Goal: Task Accomplishment & Management: Manage account settings

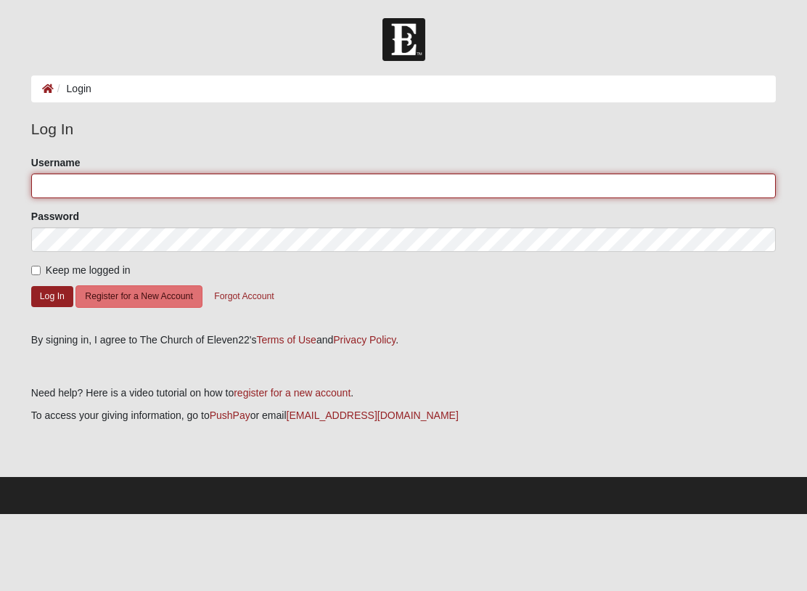
click at [94, 175] on input "Username" at bounding box center [403, 185] width 745 height 25
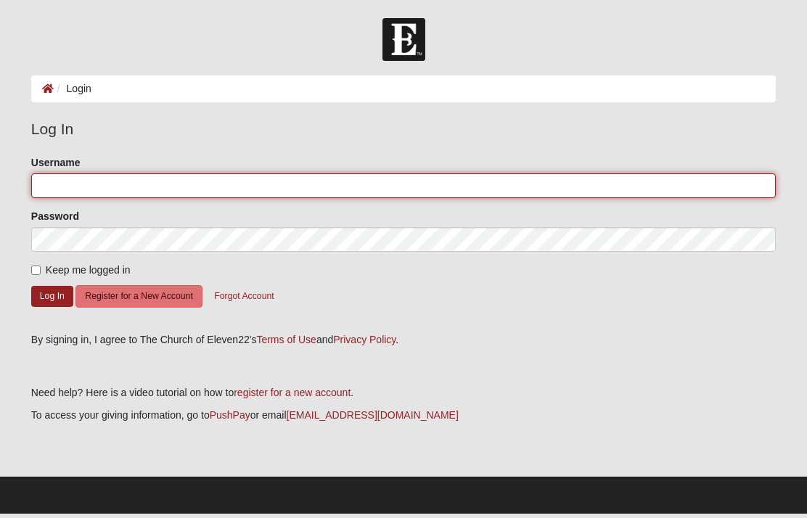
type input "ABarfield"
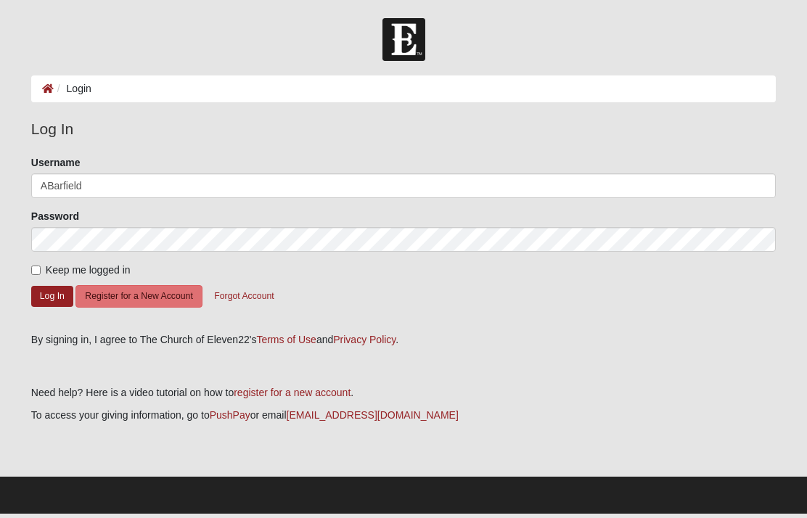
click at [34, 266] on input "Keep me logged in" at bounding box center [35, 270] width 9 height 9
checkbox input "true"
click at [42, 303] on button "Log In" at bounding box center [52, 296] width 42 height 21
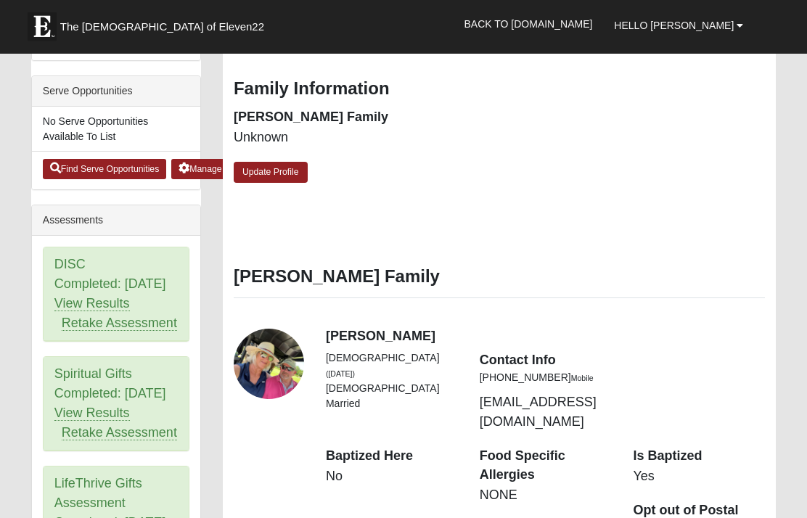
scroll to position [472, 0]
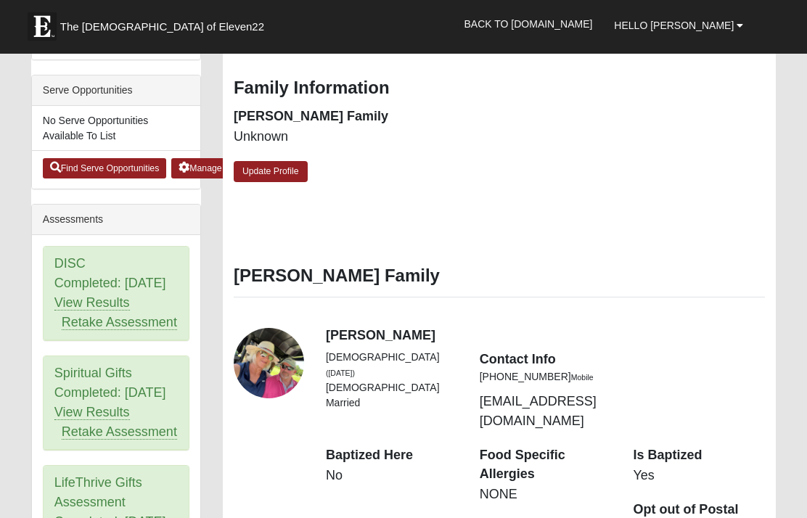
click at [65, 249] on div "DISC Completed: [DATE] View Results Retake Assessment" at bounding box center [116, 294] width 145 height 94
click at [60, 253] on div "DISC Completed: [DATE] View Results Retake Assessment" at bounding box center [116, 294] width 145 height 94
click at [71, 282] on div "DISC Completed: [DATE] View Results Retake Assessment" at bounding box center [116, 294] width 145 height 94
click at [77, 306] on div "DISC Completed: 1/17/2024 View Results Retake Assessment" at bounding box center [116, 294] width 145 height 94
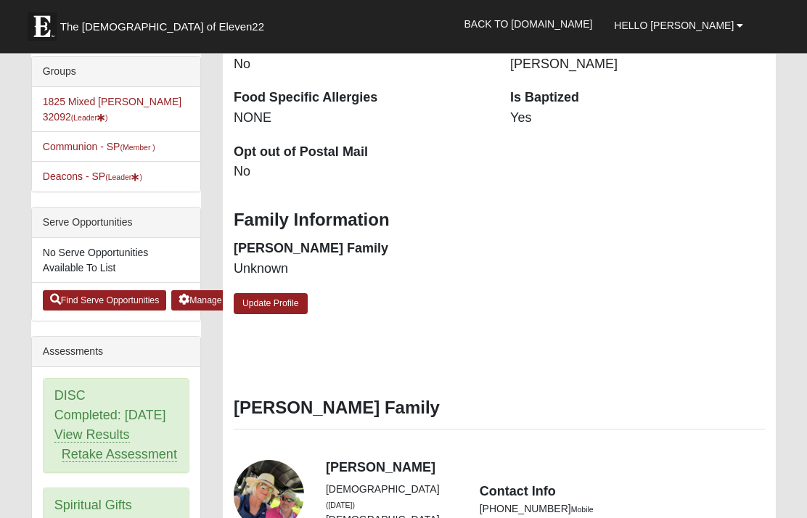
scroll to position [343, 0]
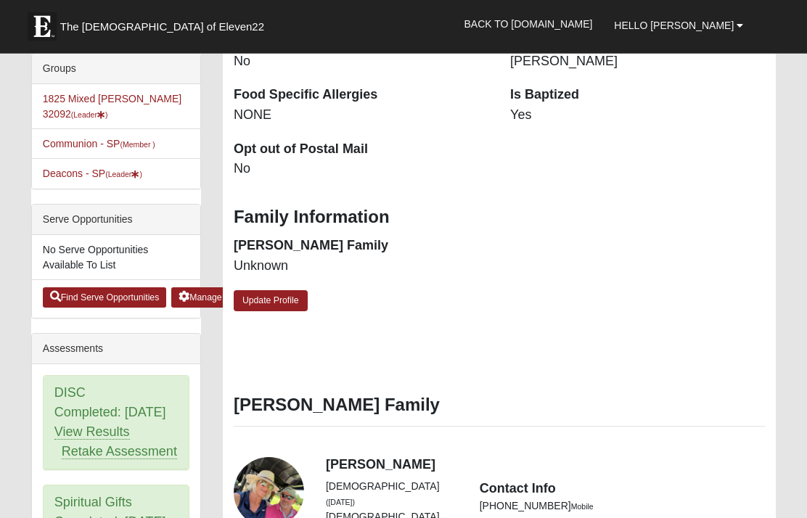
click at [77, 441] on link "View Results" at bounding box center [91, 432] width 75 height 15
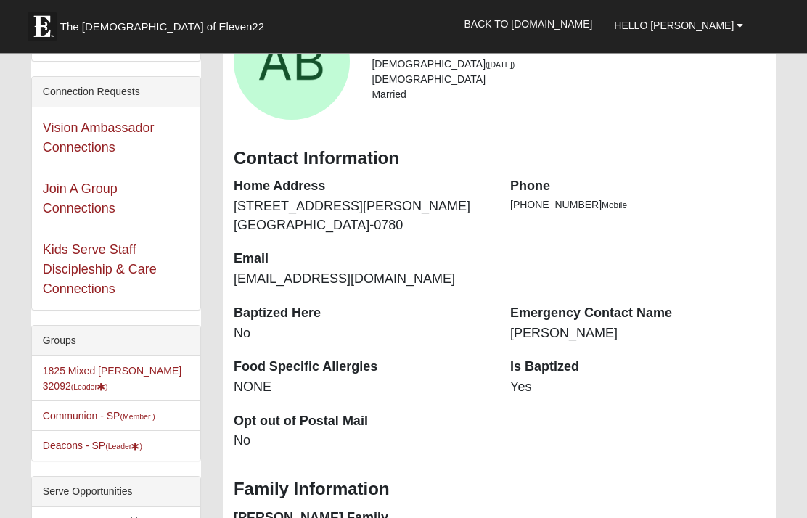
scroll to position [0, 0]
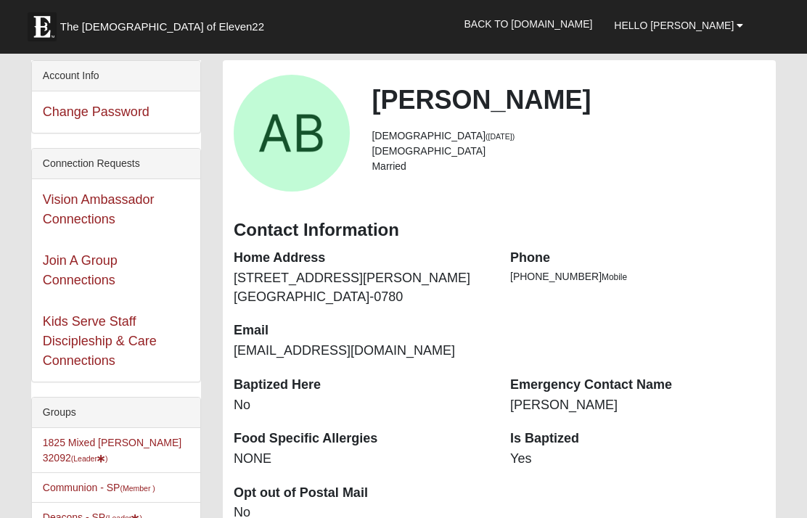
click at [739, 36] on link "Hello [PERSON_NAME]" at bounding box center [678, 25] width 151 height 36
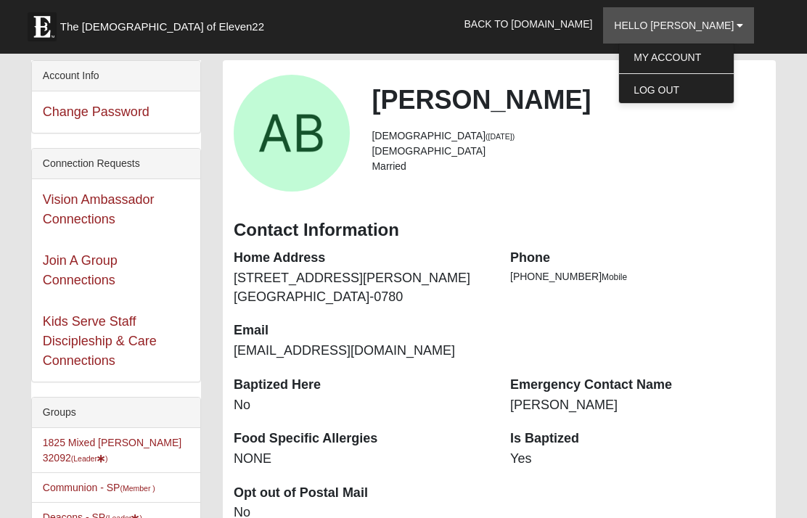
click at [692, 183] on div "Alisa Barfield 65 years old (6/28/1960) Female Married" at bounding box center [499, 133] width 553 height 117
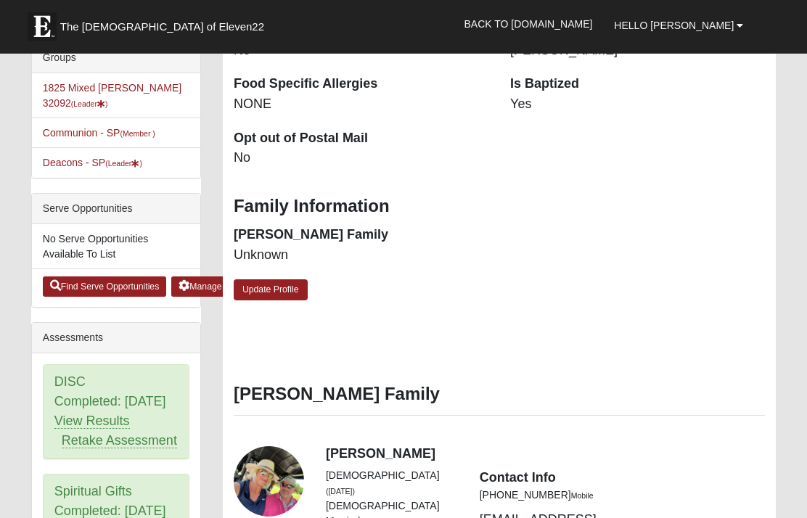
scroll to position [356, 0]
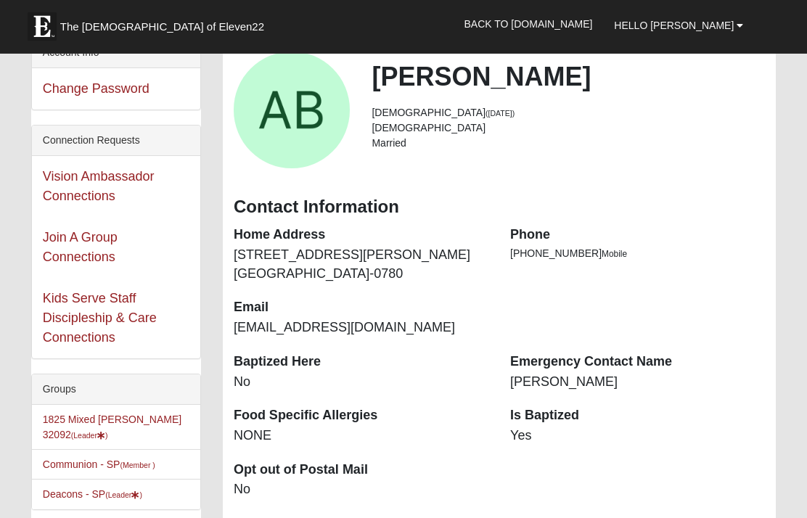
scroll to position [0, 0]
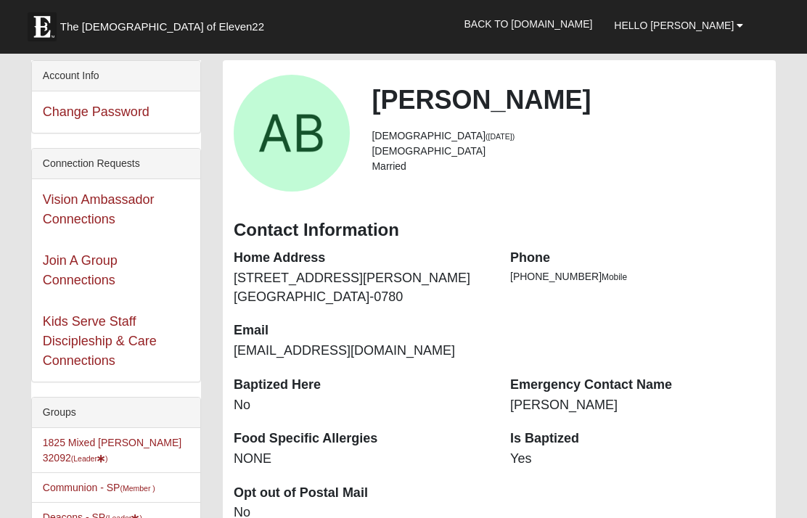
click at [83, 28] on span "The [DEMOGRAPHIC_DATA] of Eleven22" at bounding box center [162, 27] width 204 height 15
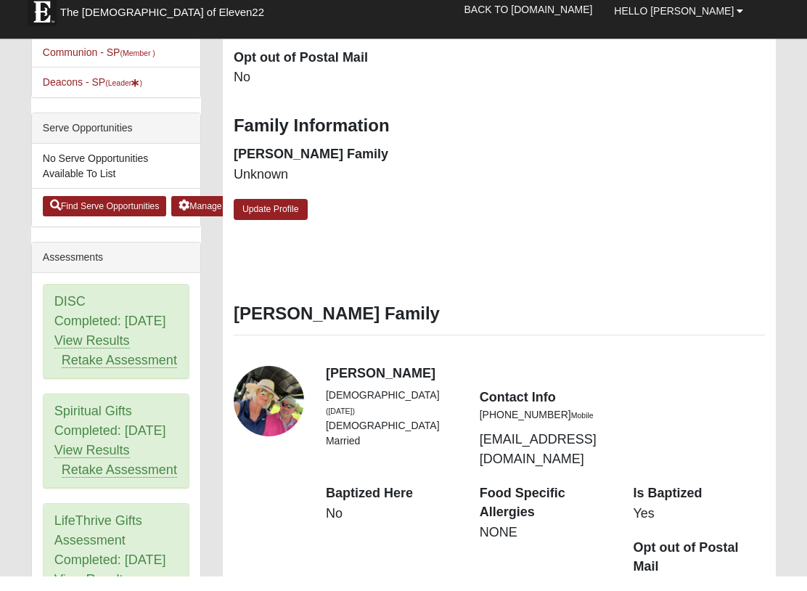
scroll to position [421, 0]
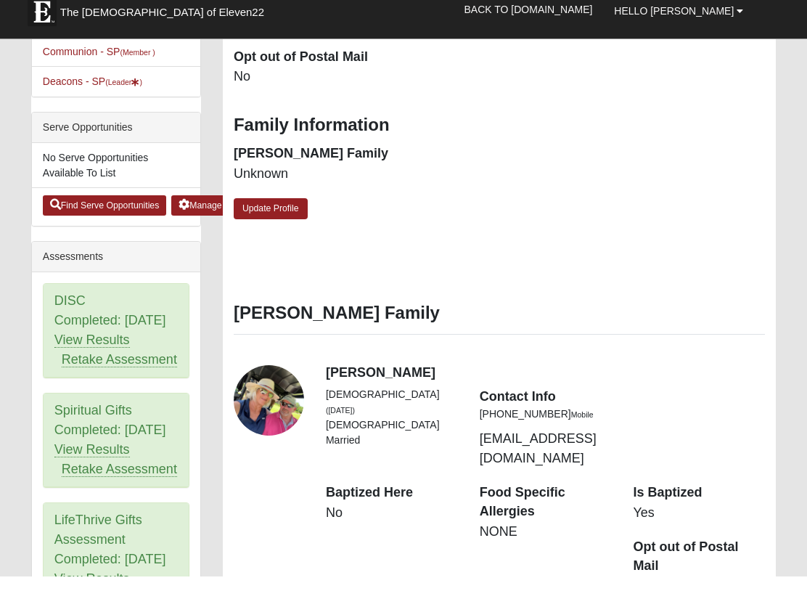
click at [259, 213] on link "Update Profile" at bounding box center [271, 223] width 74 height 21
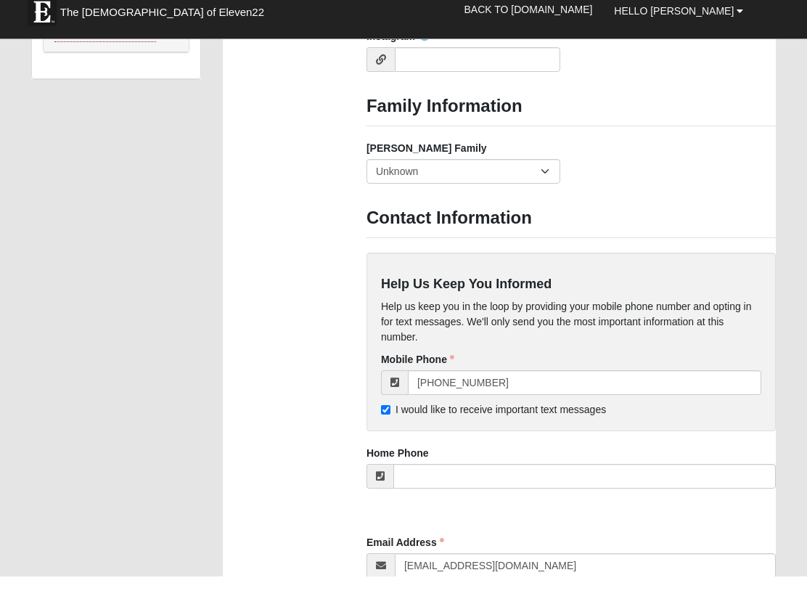
scroll to position [1275, 0]
click at [558, 173] on select "Yes, we are a current foster family No, we are a former foster family No, we ha…" at bounding box center [464, 185] width 194 height 25
select select "2891"
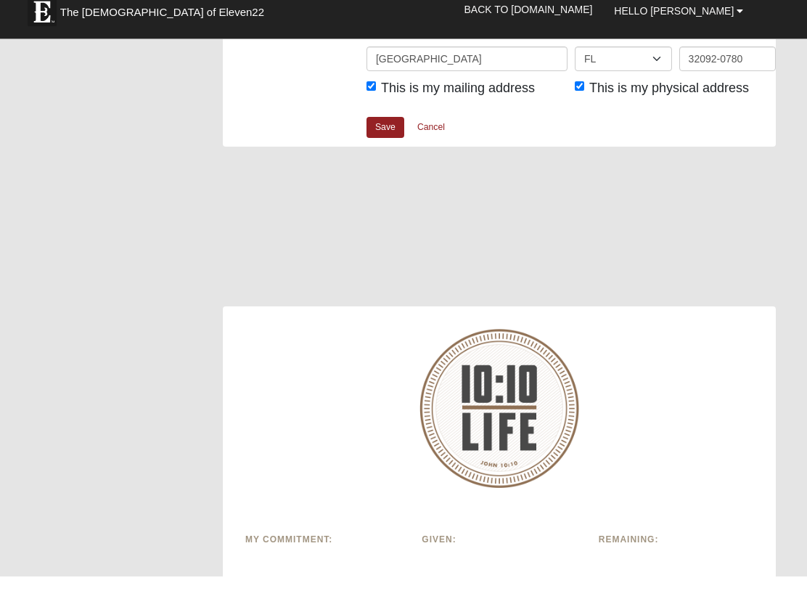
scroll to position [2077, 0]
click at [372, 131] on link "Save" at bounding box center [386, 141] width 38 height 21
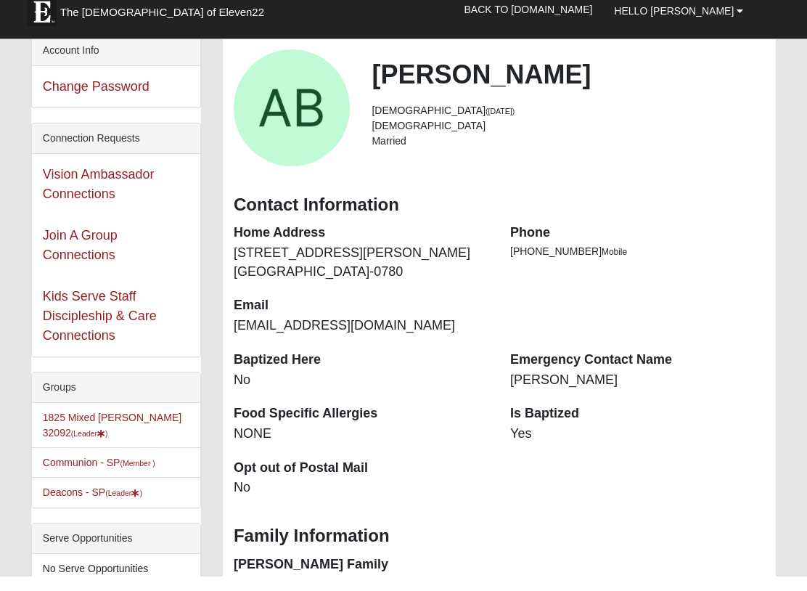
scroll to position [18, 0]
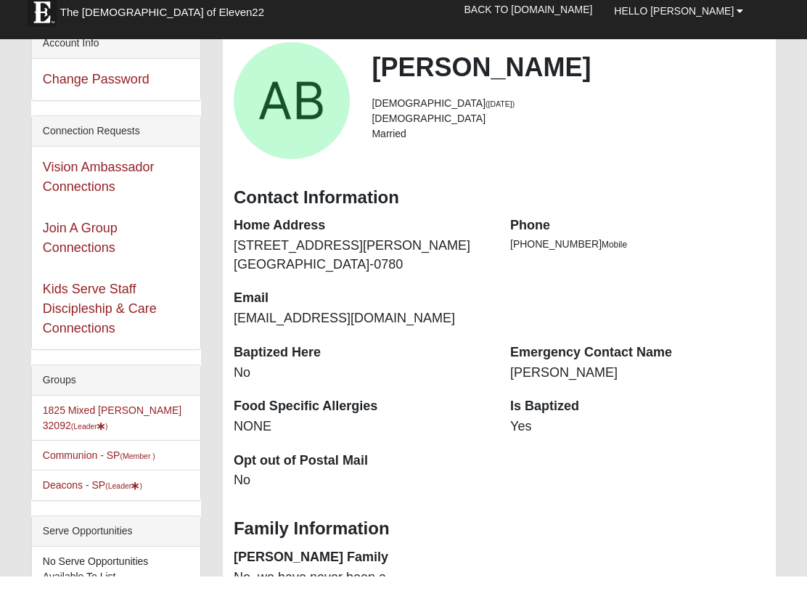
click at [55, 494] on link "Deacons - SP (Leader )" at bounding box center [92, 500] width 99 height 12
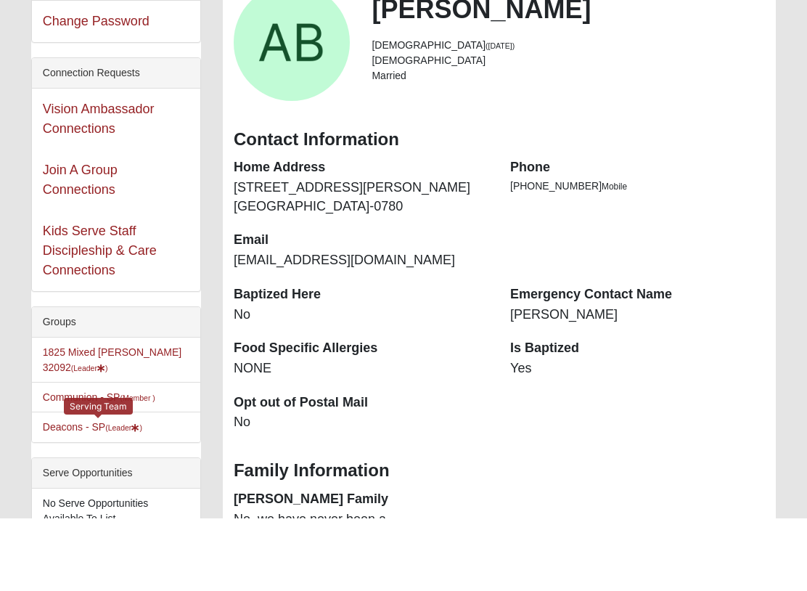
click at [700, 520] on div "Family Information" at bounding box center [499, 541] width 553 height 43
click at [46, 484] on li "Deacons - SP (Leader ) Serving Team" at bounding box center [116, 499] width 168 height 30
click at [56, 494] on link "Deacons - SP (Leader )" at bounding box center [92, 500] width 99 height 12
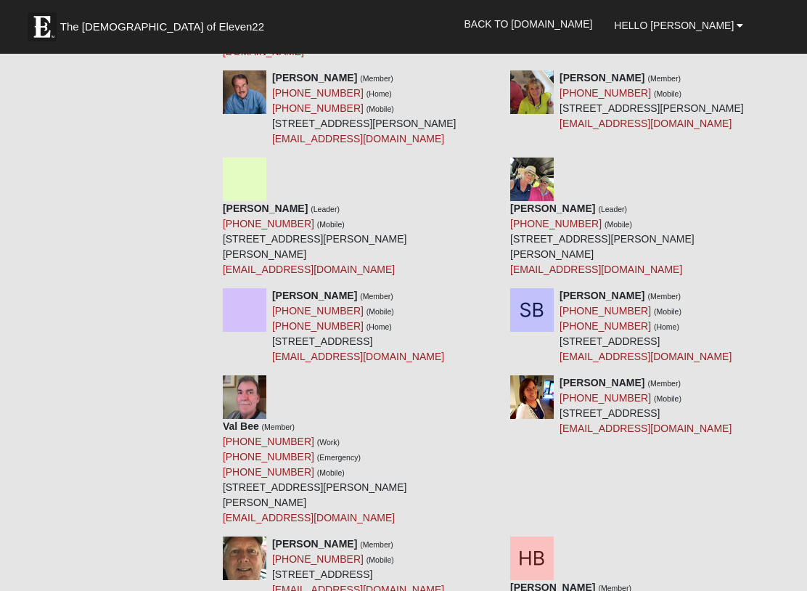
scroll to position [1196, 0]
click at [480, 197] on div "[PERSON_NAME] (Leader) [PHONE_NUMBER] (Mobile) [STREET_ADDRESS][PERSON_NAME][PE…" at bounding box center [355, 218] width 287 height 120
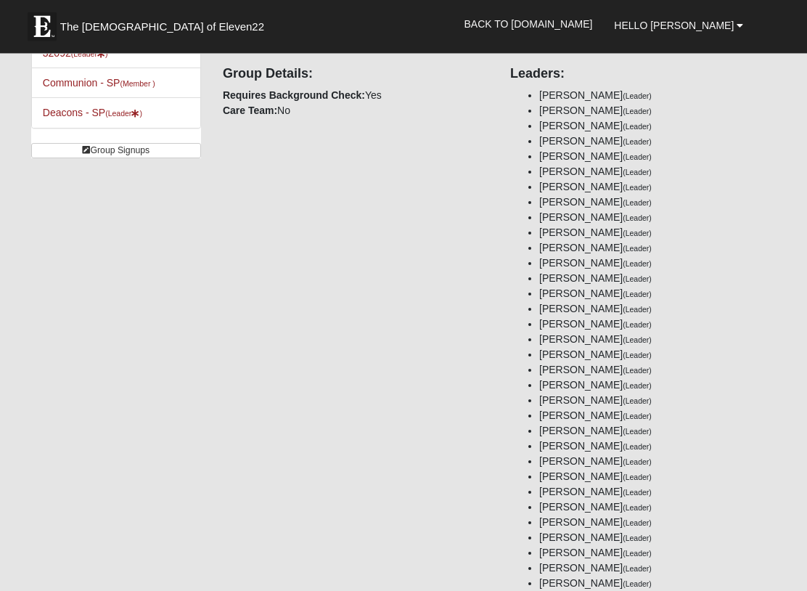
scroll to position [0, 0]
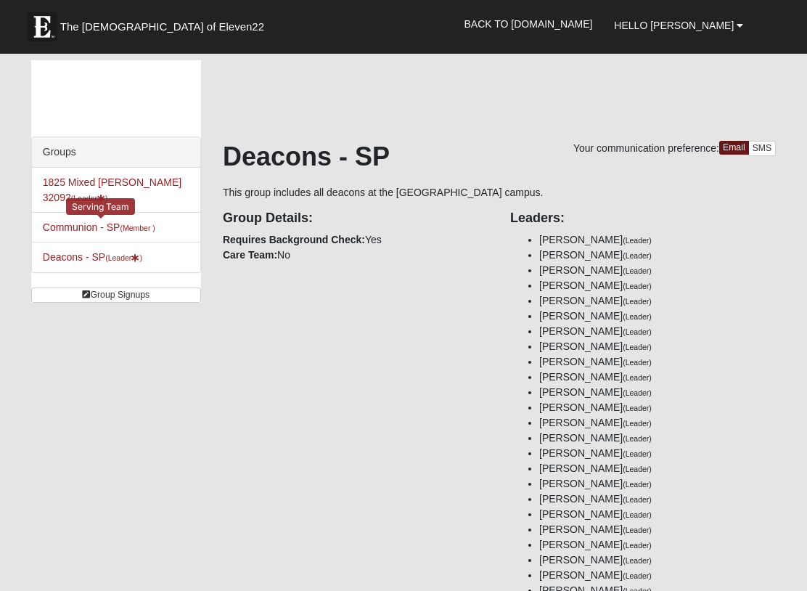
click at [60, 224] on link "Communion - SP (Member )" at bounding box center [99, 227] width 112 height 12
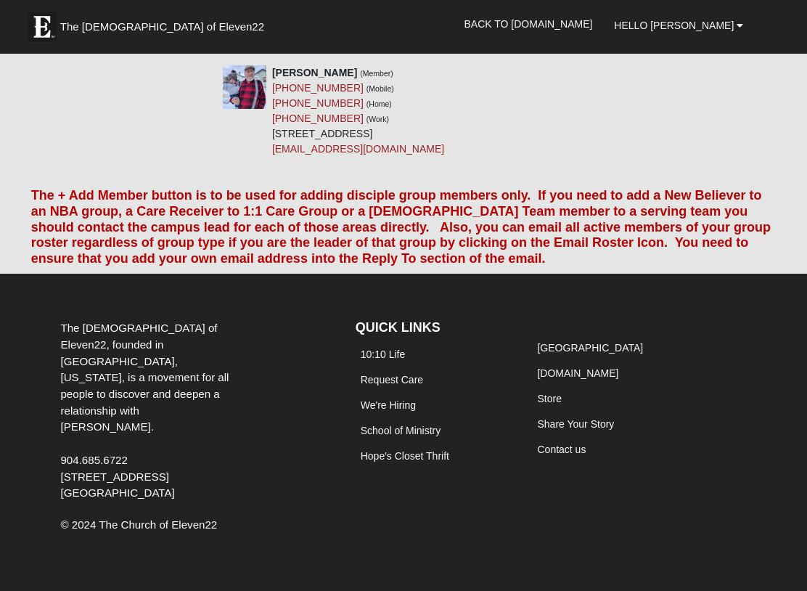
scroll to position [20390, 0]
